Goal: Information Seeking & Learning: Learn about a topic

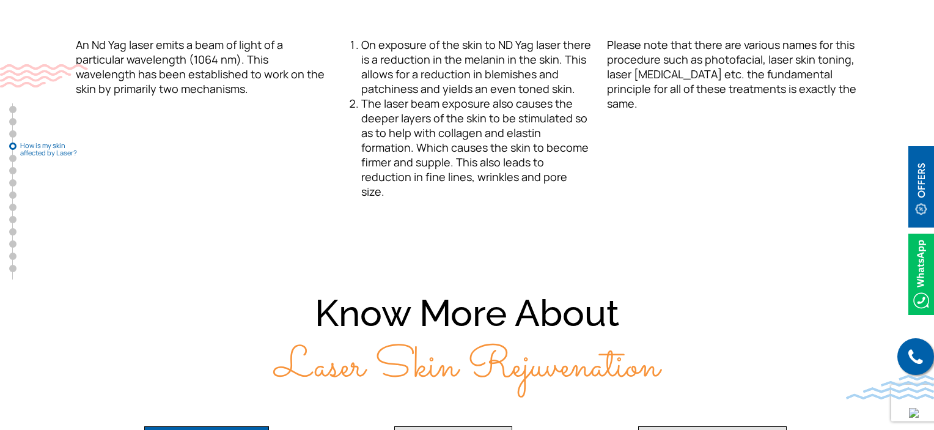
scroll to position [1835, 0]
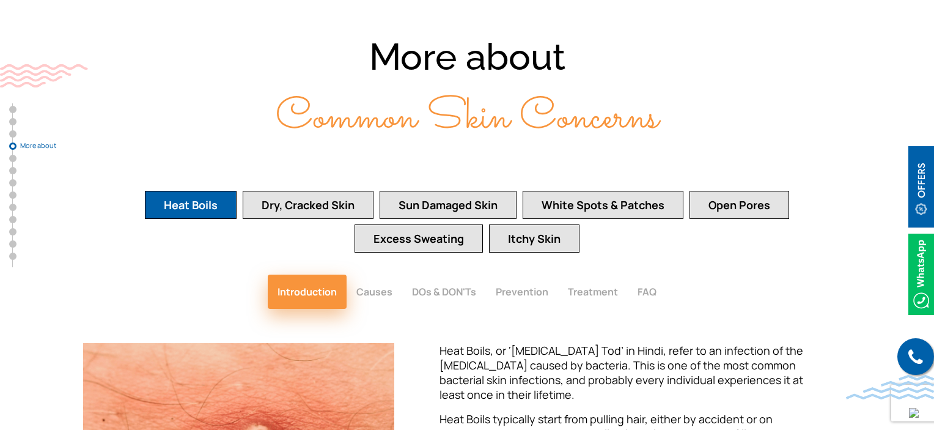
scroll to position [1721, 0]
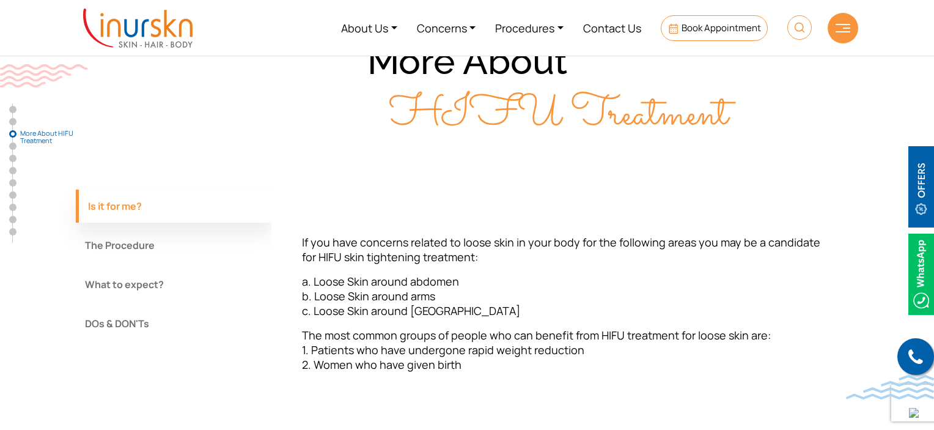
scroll to position [1037, 0]
click at [163, 242] on button "The Procedure" at bounding box center [174, 245] width 196 height 33
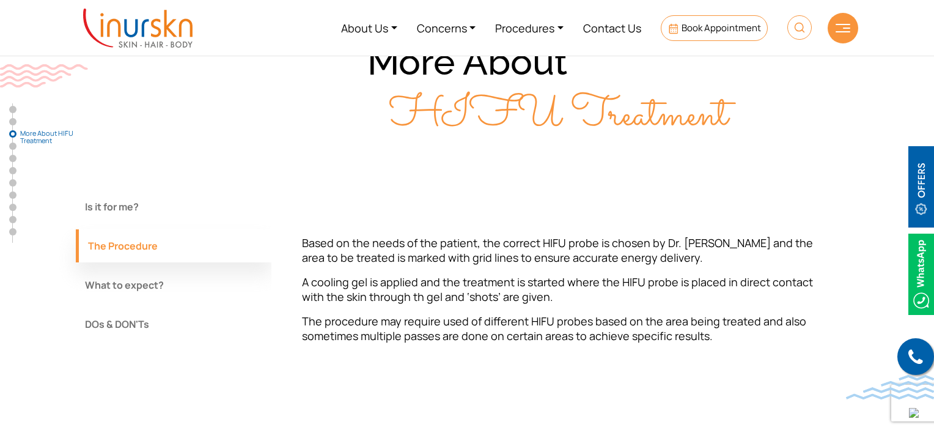
click at [149, 277] on button "What to expect?" at bounding box center [174, 284] width 196 height 33
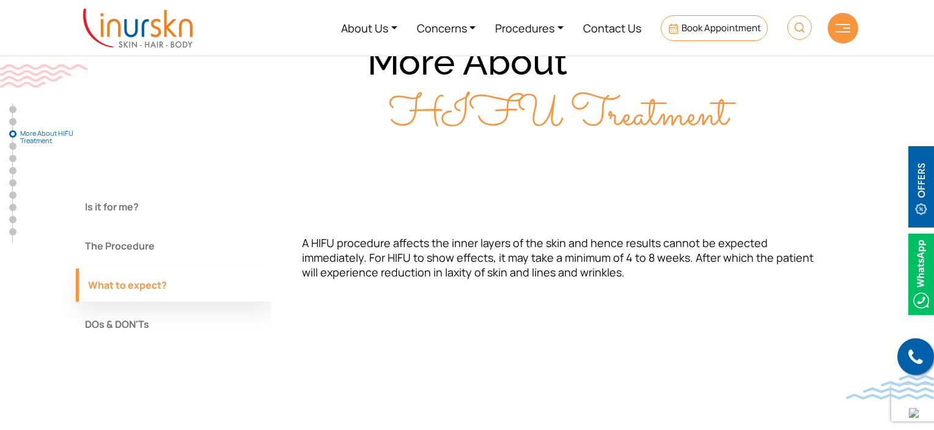
click at [138, 320] on button "DOs & DON'Ts" at bounding box center [174, 323] width 196 height 33
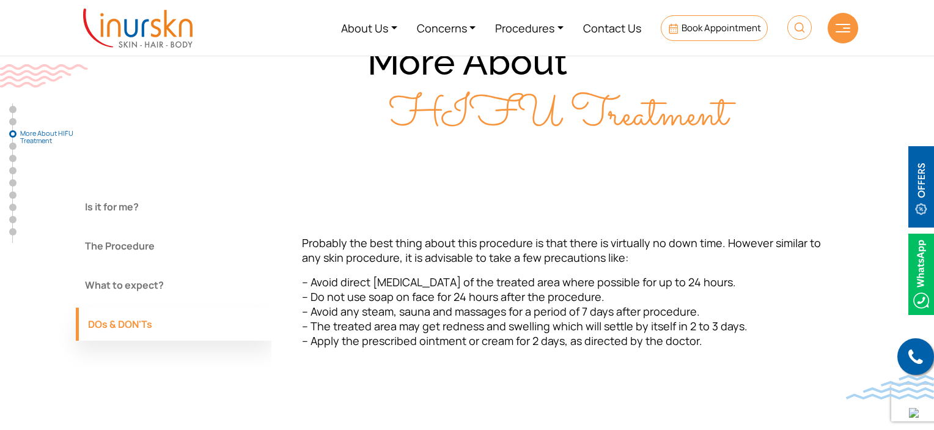
click at [149, 295] on button "What to expect?" at bounding box center [174, 284] width 196 height 33
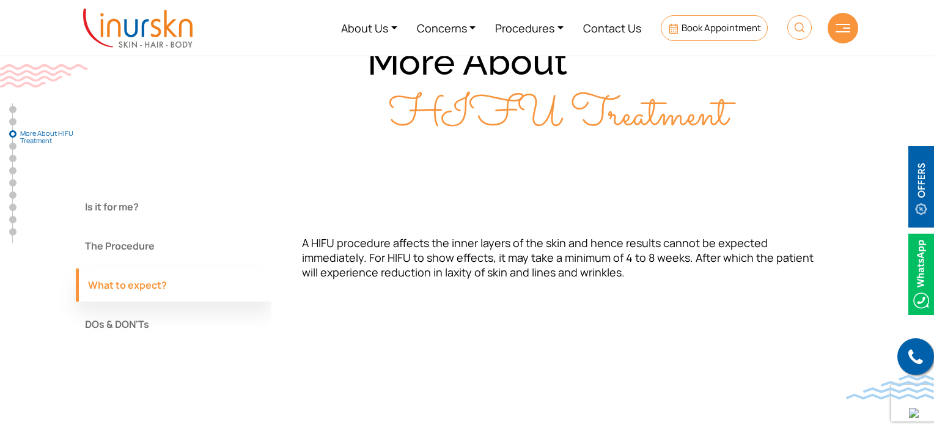
click at [160, 255] on button "The Procedure" at bounding box center [174, 245] width 196 height 33
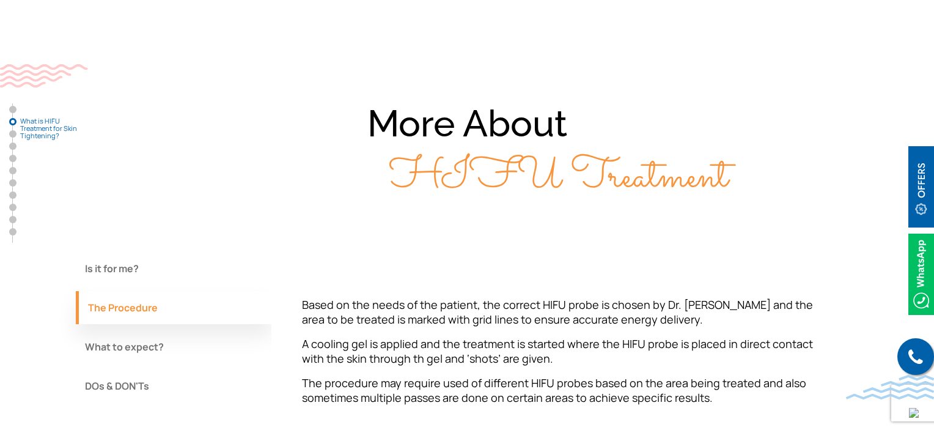
scroll to position [990, 0]
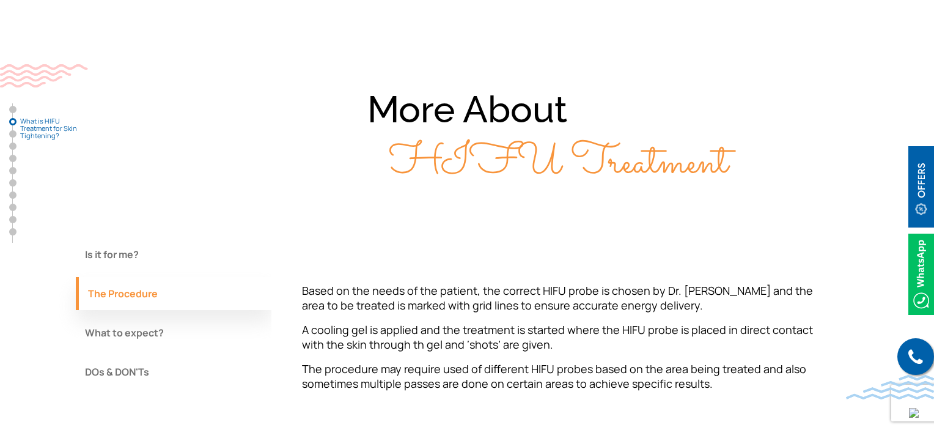
click at [128, 263] on button "Is it for me?" at bounding box center [174, 254] width 196 height 33
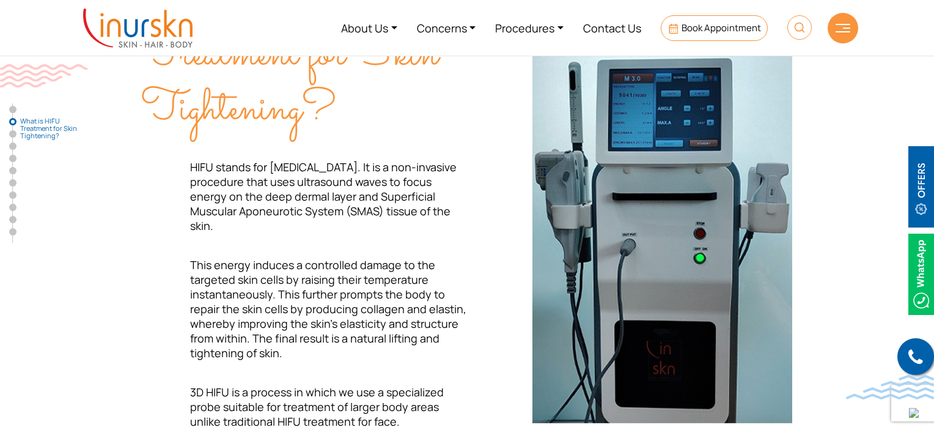
scroll to position [468, 0]
